Goal: Task Accomplishment & Management: Use online tool/utility

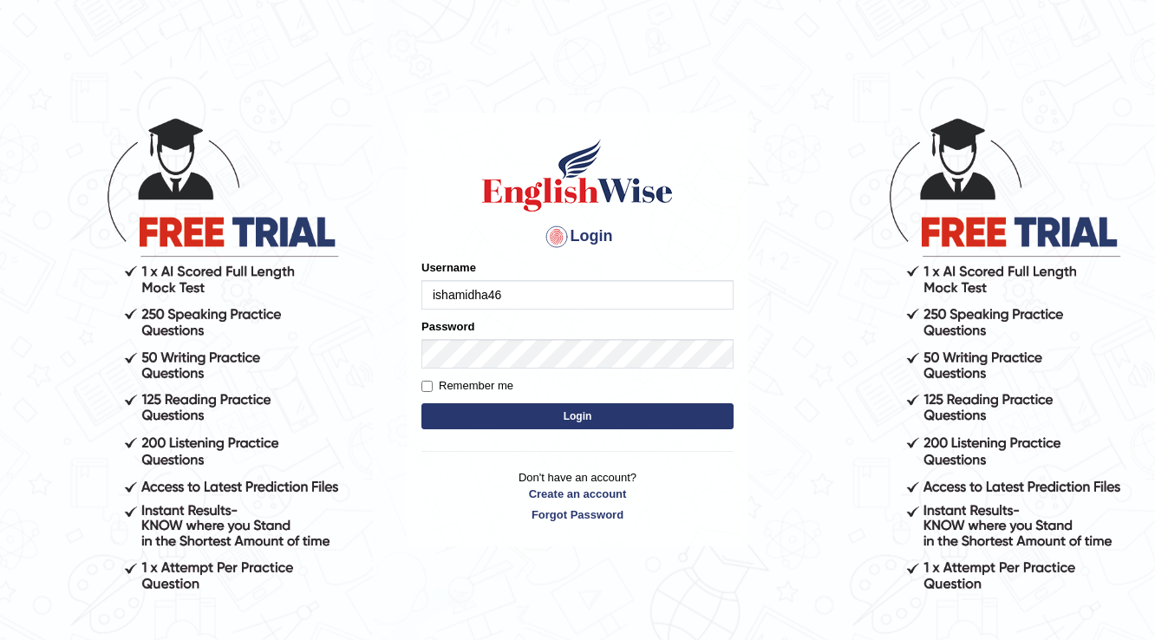
type input "ishamidha46"
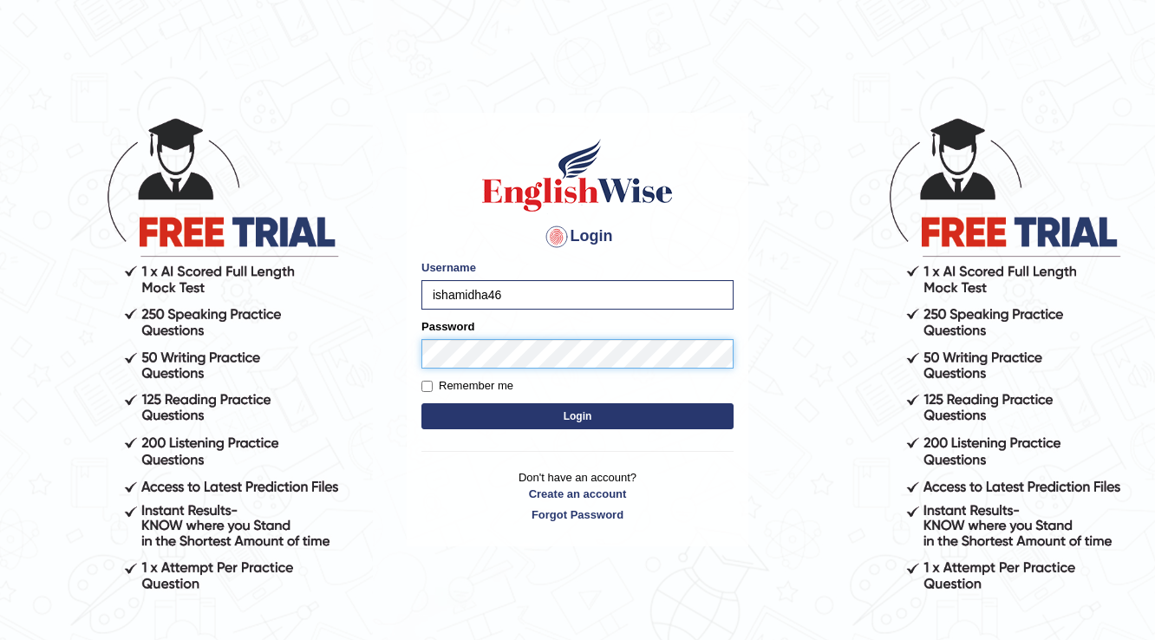
click at [421, 403] on button "Login" at bounding box center [577, 416] width 312 height 26
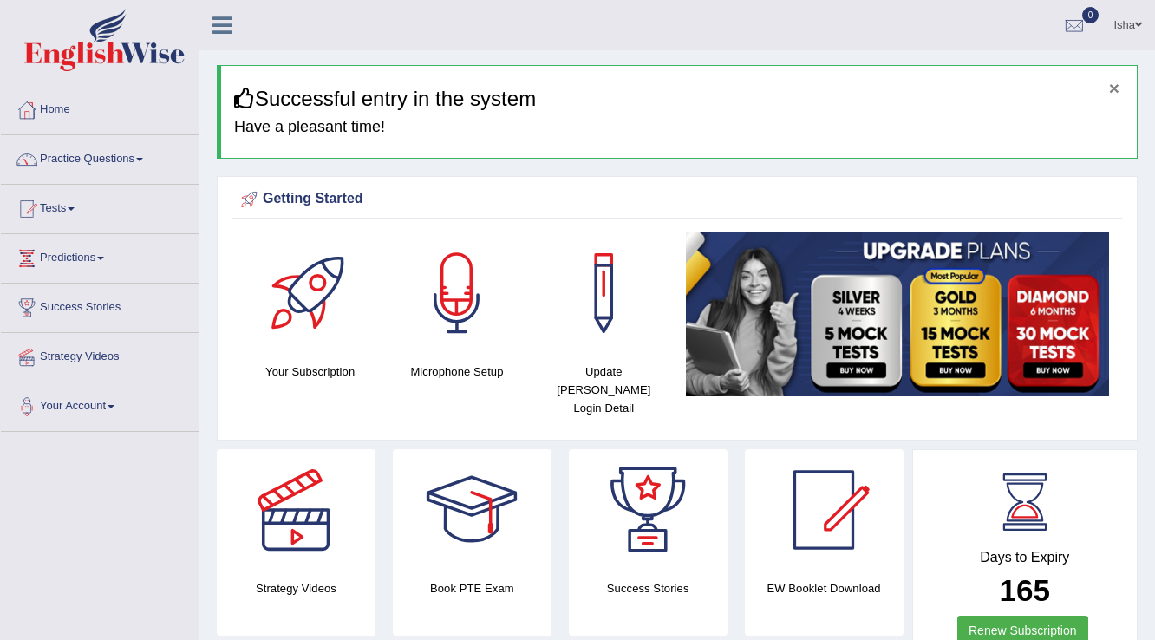
click at [1111, 86] on button "×" at bounding box center [1114, 88] width 10 height 18
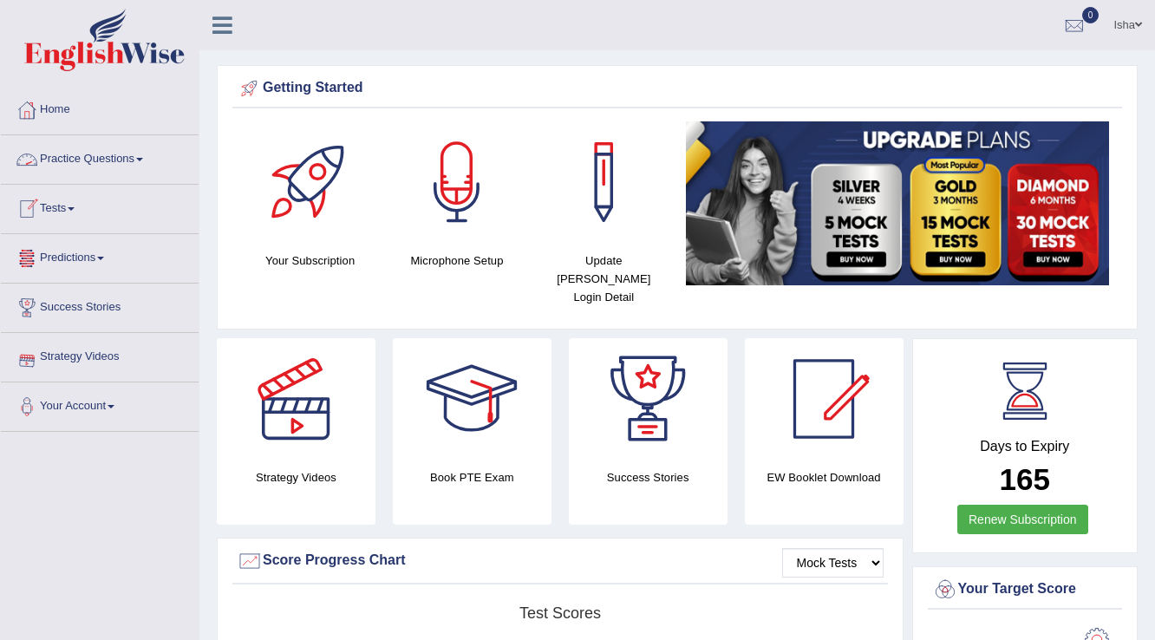
click at [89, 141] on link "Practice Questions" at bounding box center [100, 156] width 198 height 43
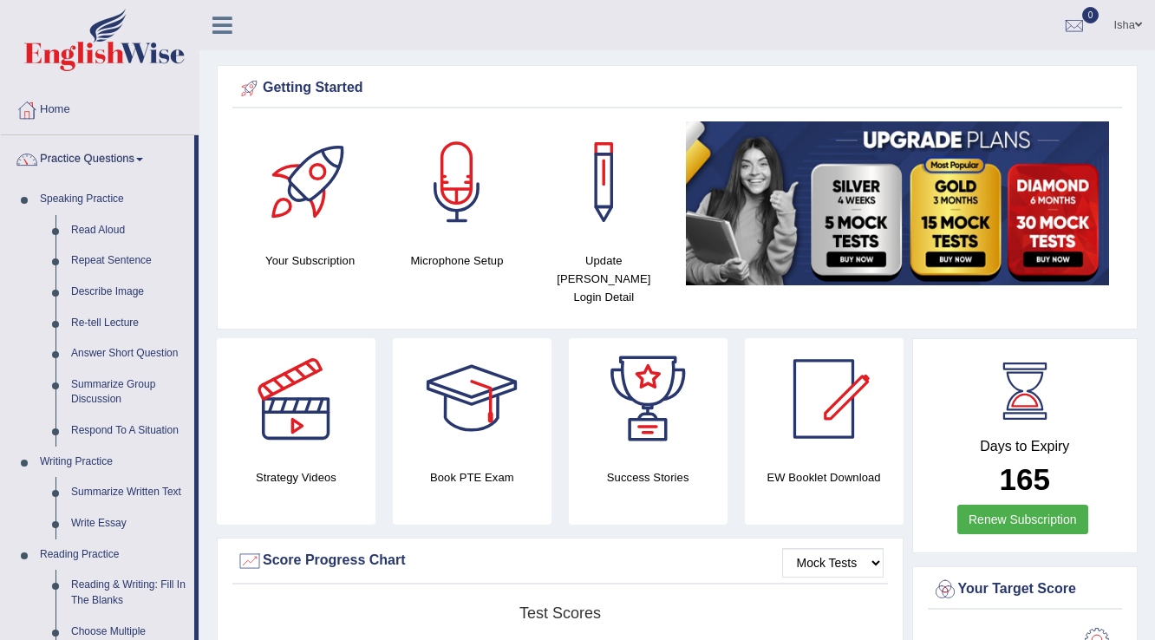
click at [92, 165] on link "Practice Questions" at bounding box center [97, 156] width 193 height 43
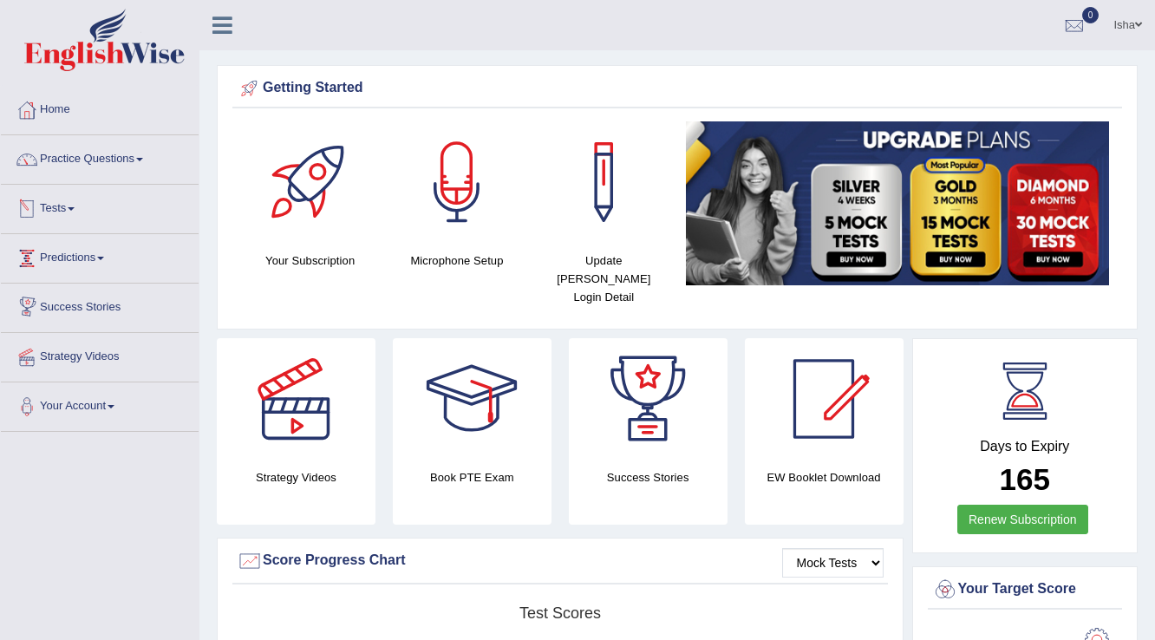
click at [77, 202] on link "Tests" at bounding box center [100, 206] width 198 height 43
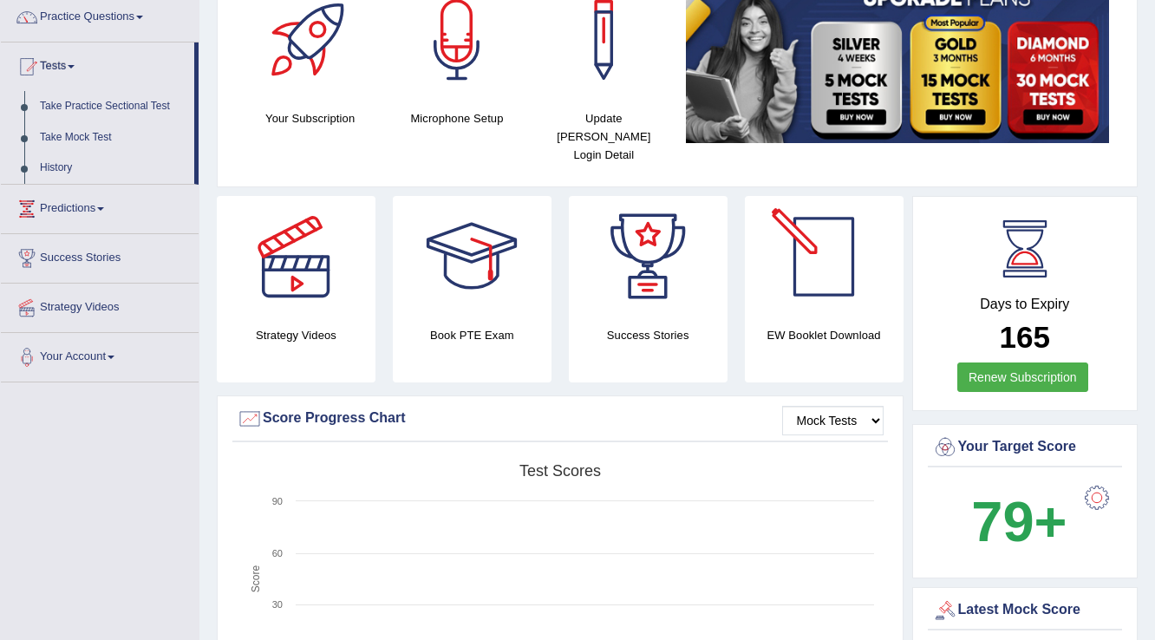
scroll to position [208, 0]
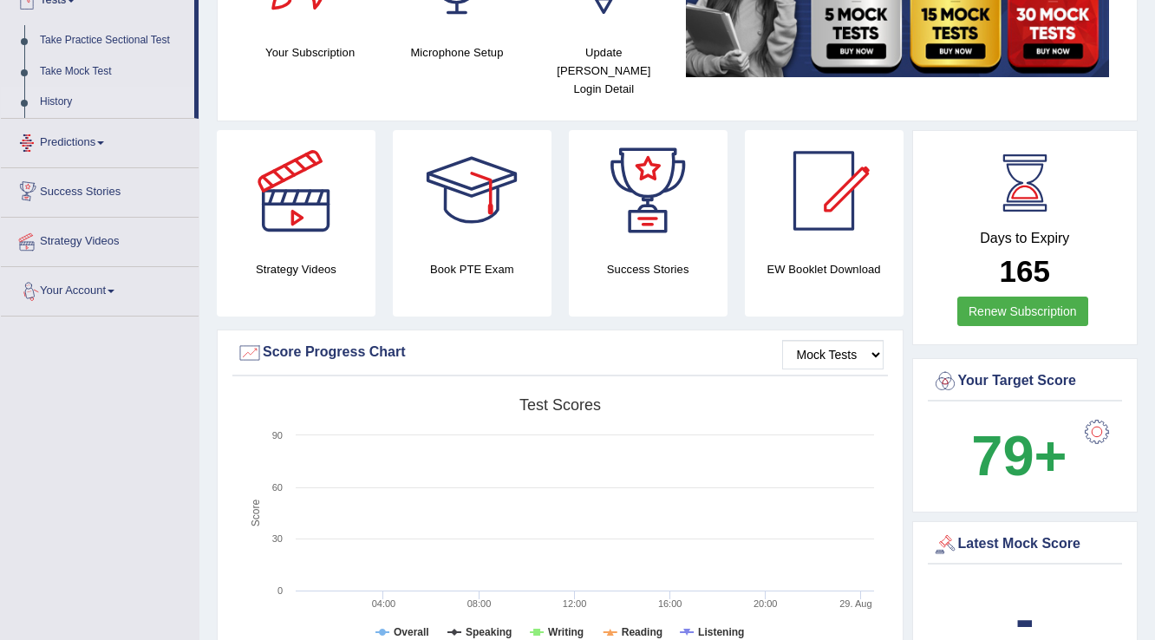
click at [54, 101] on link "History" at bounding box center [113, 102] width 162 height 31
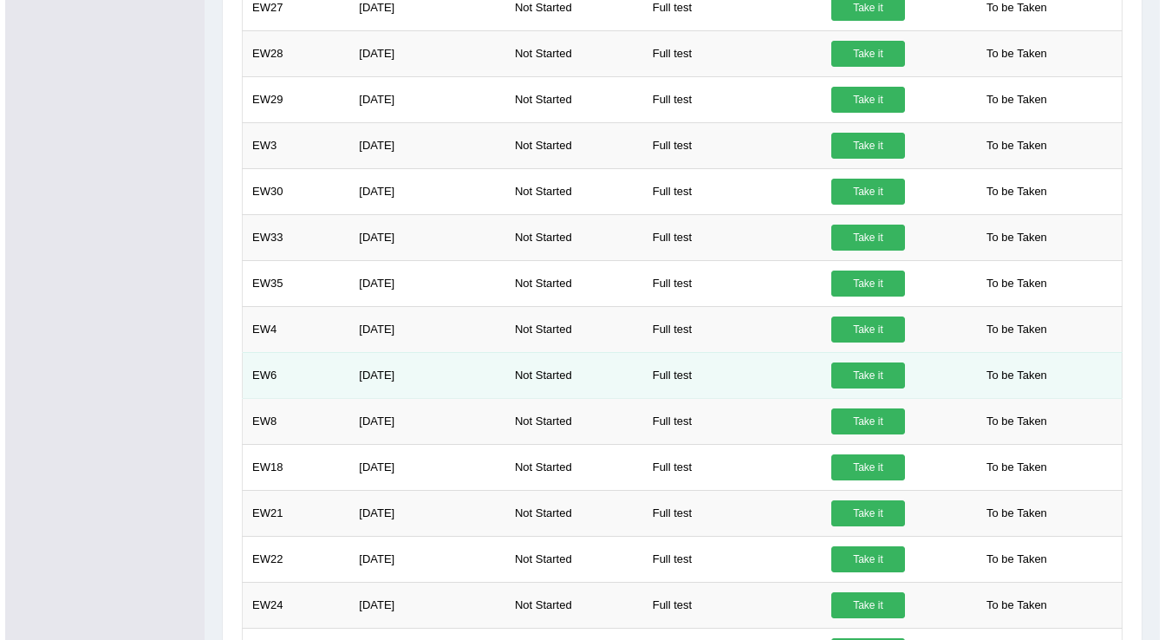
scroll to position [1058, 0]
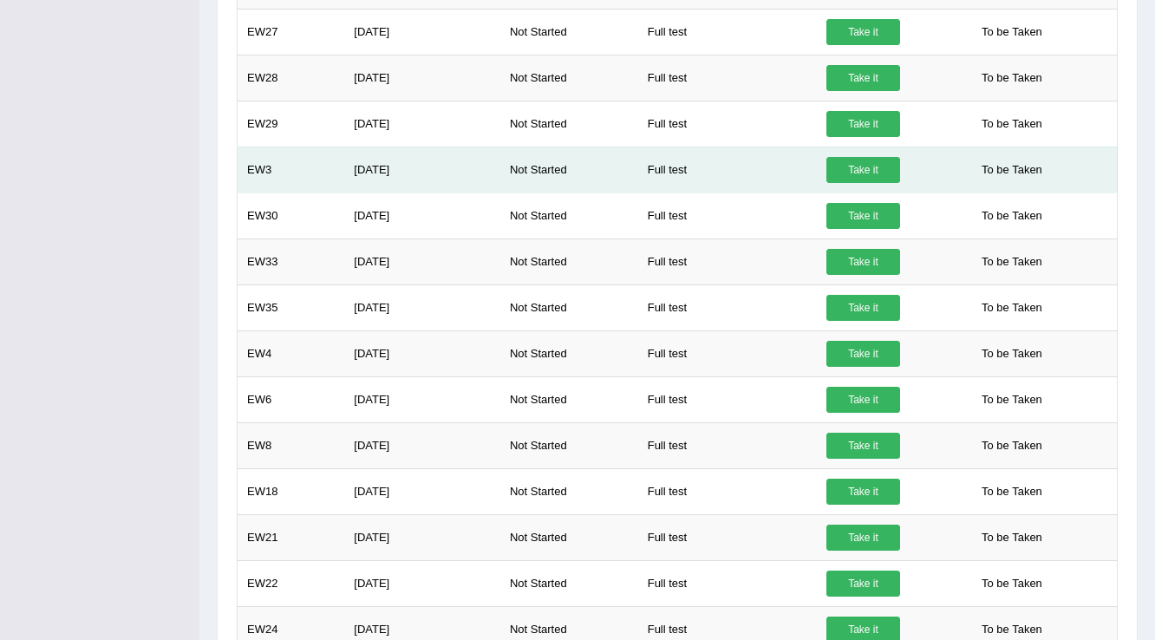
click at [863, 162] on link "Take it" at bounding box center [863, 170] width 74 height 26
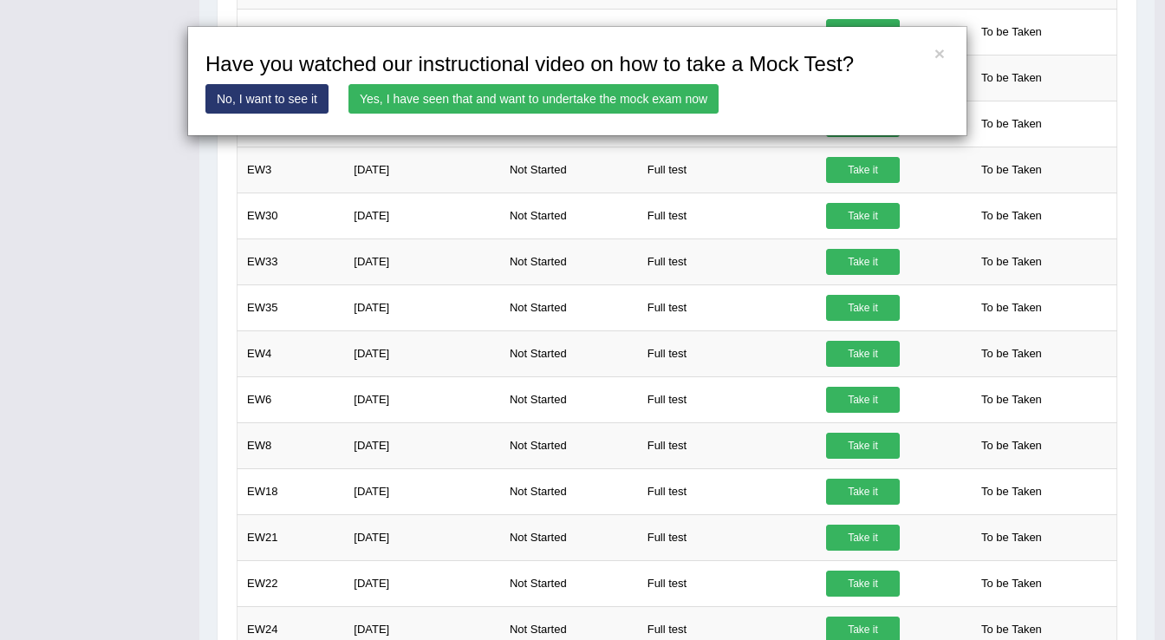
click at [579, 102] on link "Yes, I have seen that and want to undertake the mock exam now" at bounding box center [534, 98] width 370 height 29
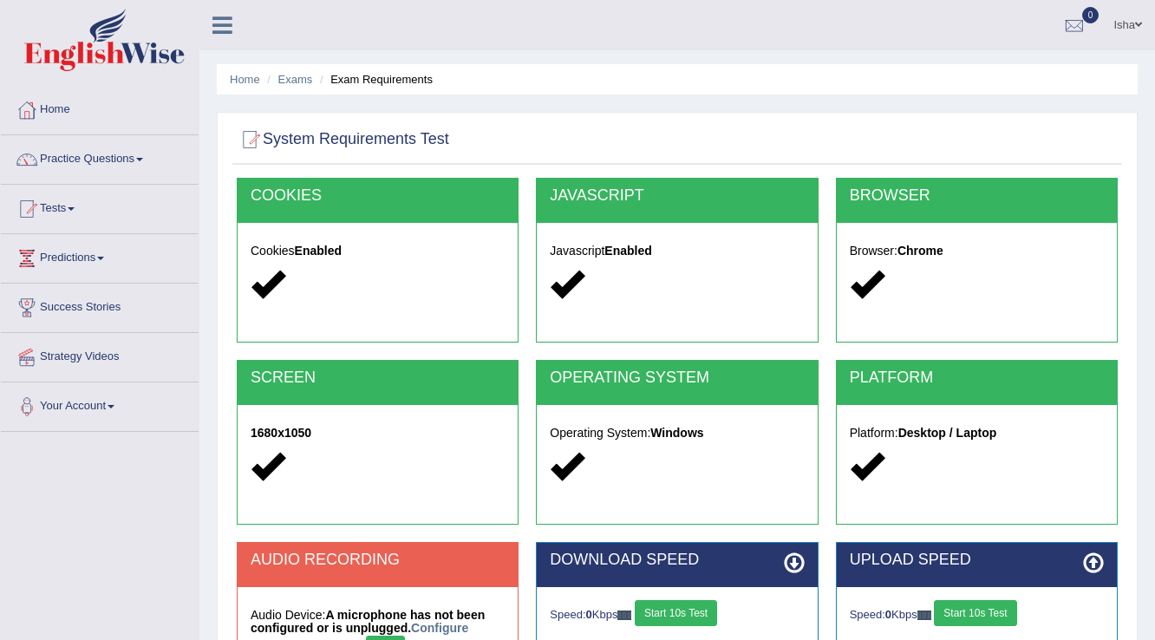
scroll to position [270, 0]
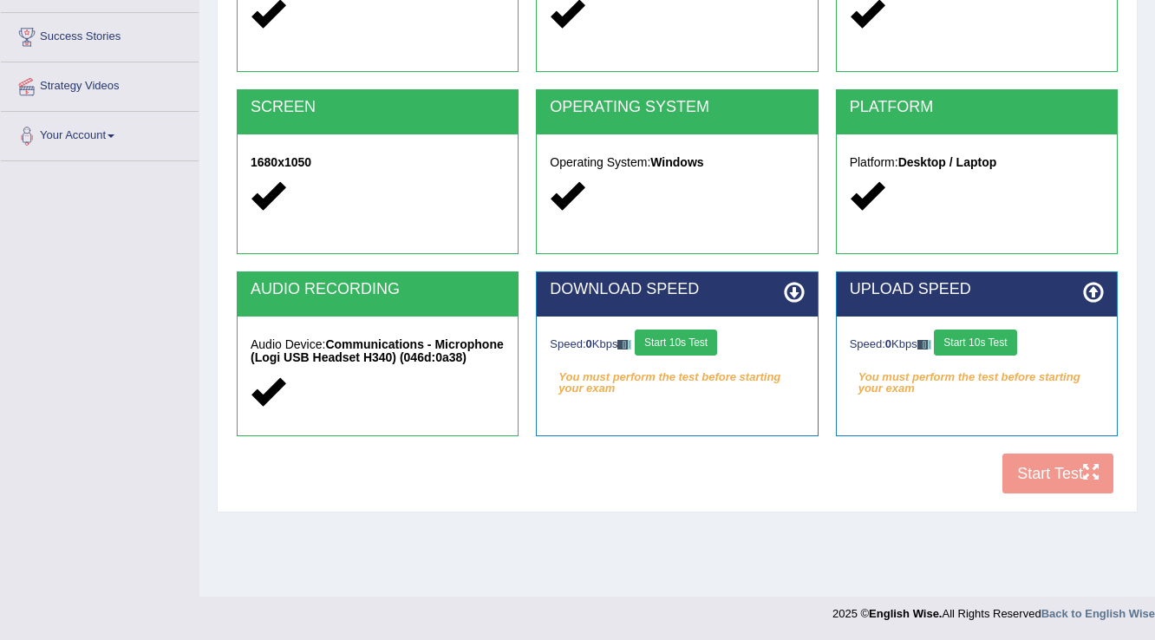
click at [698, 343] on button "Start 10s Test" at bounding box center [676, 342] width 82 height 26
click at [982, 344] on button "Start 10s Test" at bounding box center [975, 342] width 82 height 26
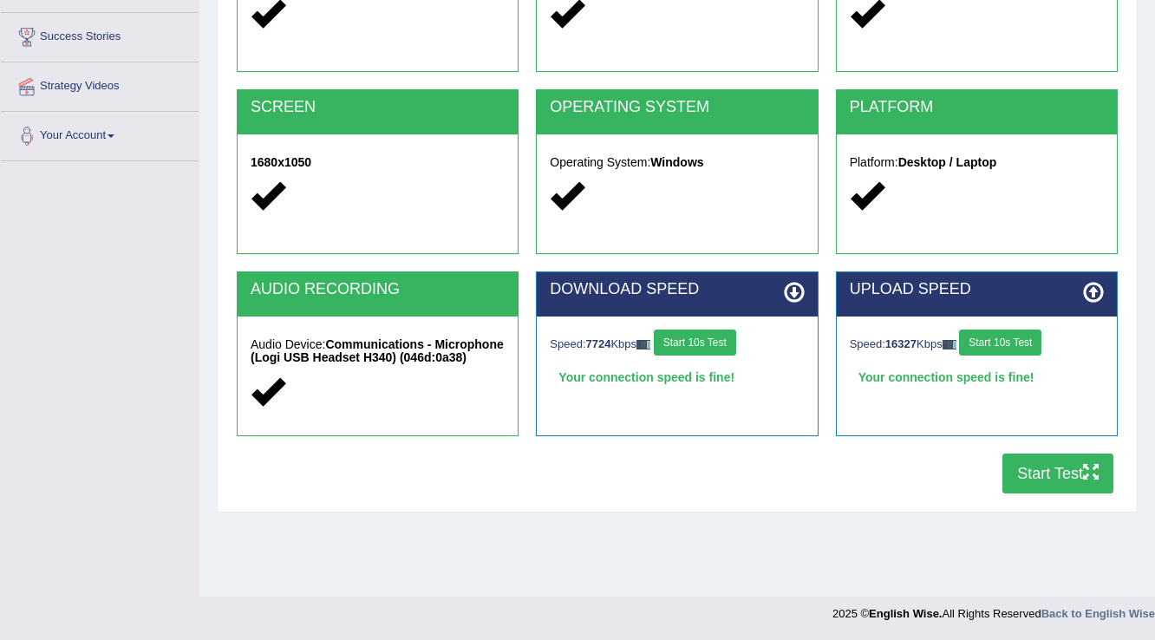
click at [1042, 472] on button "Start Test" at bounding box center [1057, 473] width 111 height 40
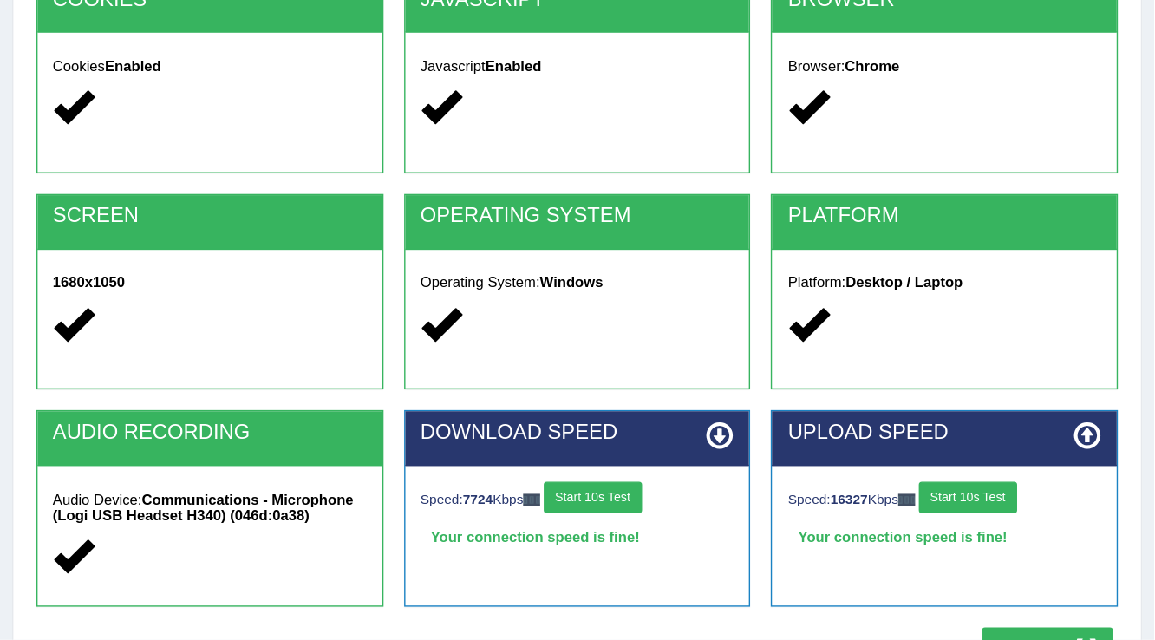
scroll to position [184, 0]
